Goal: Task Accomplishment & Management: Use online tool/utility

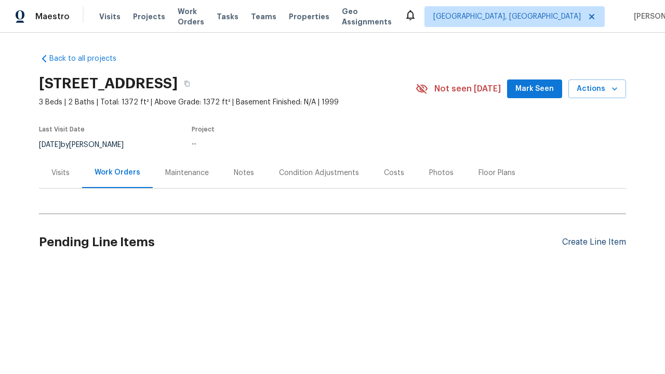
click at [594, 242] on div "Create Line Item" at bounding box center [594, 242] width 64 height 10
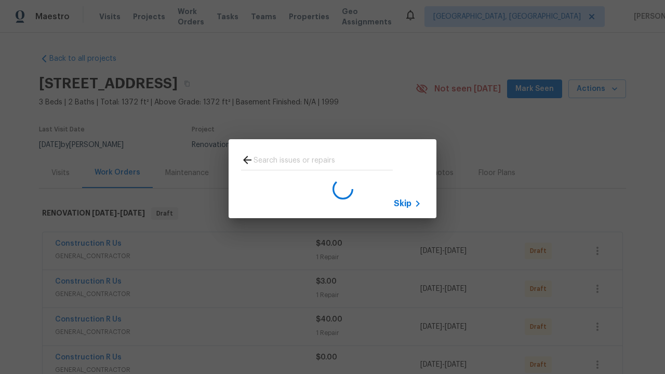
click at [403, 203] on span "Skip" at bounding box center [403, 203] width 18 height 10
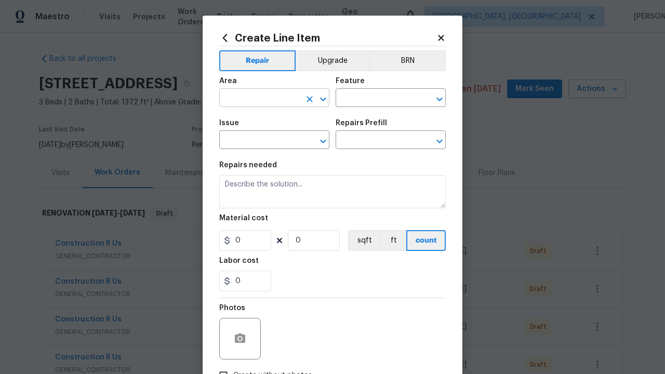
click at [260, 99] on input "text" at bounding box center [259, 99] width 81 height 16
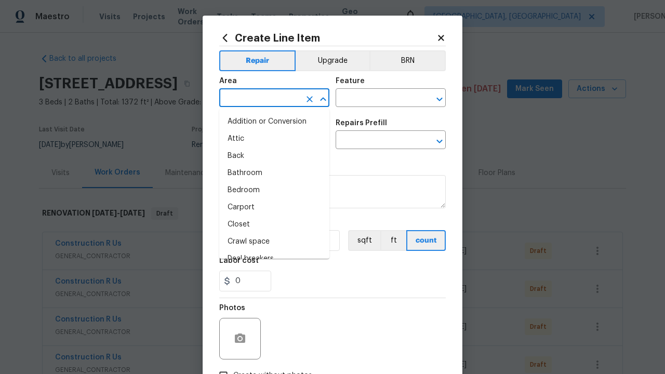
type input "Bedroom"
click at [274, 190] on li "Bedroom" at bounding box center [274, 190] width 110 height 17
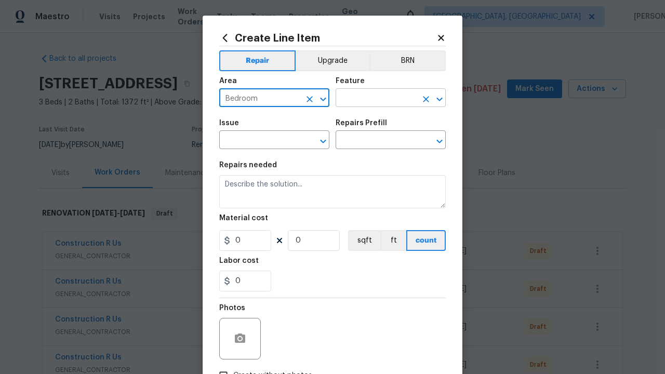
type input "Bedroom"
click at [376, 99] on input "text" at bounding box center [376, 99] width 81 height 16
type input "Flooring"
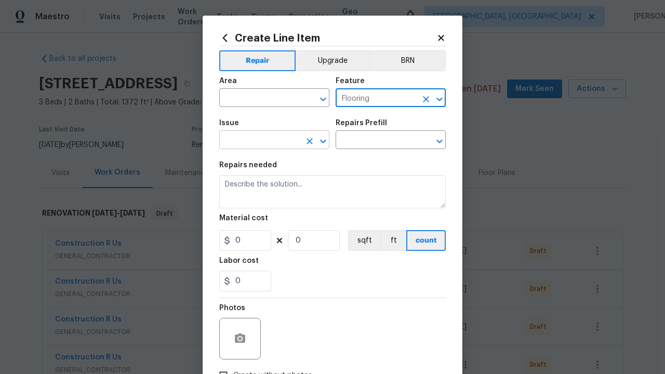
type input "Flooring"
click at [260, 141] on input "text" at bounding box center [259, 141] width 81 height 16
type input "Wallpaper"
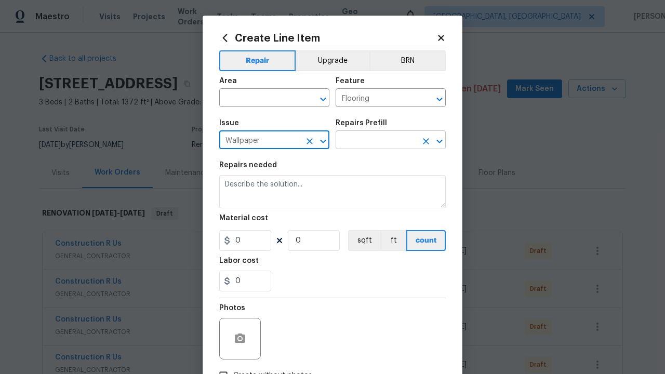
type input "Wallpaper"
click at [376, 141] on input "text" at bounding box center [376, 141] width 81 height 16
type input "Remove"
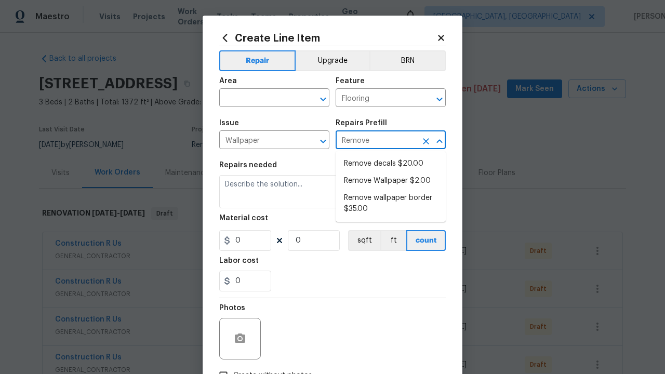
click at [391, 164] on li "Remove decals $20.00" at bounding box center [391, 163] width 110 height 17
type input "Walls and Ceiling"
type input "Remove decals $20.00"
type textarea "Remove decals from door/wall/ceiling"
type input "20"
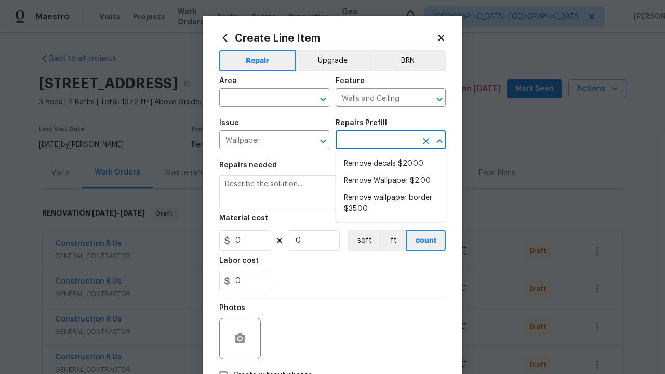
type input "1"
